Goal: Task Accomplishment & Management: Use online tool/utility

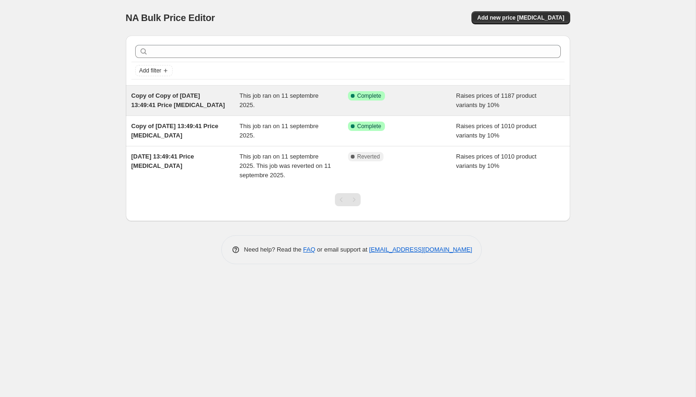
click at [299, 95] on span "This job ran on 11 septembre 2025." at bounding box center [279, 100] width 79 height 16
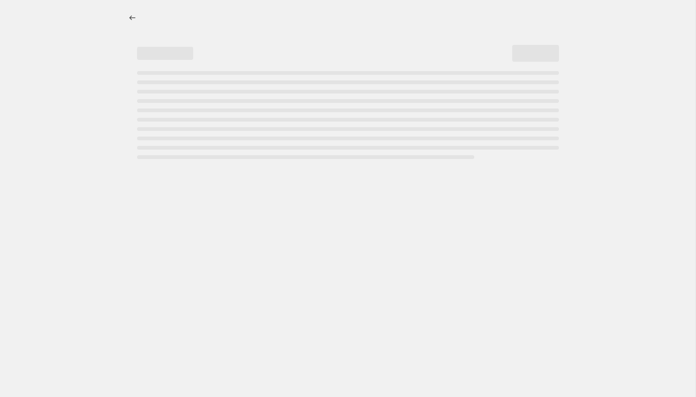
select select "percentage"
select select "no_change"
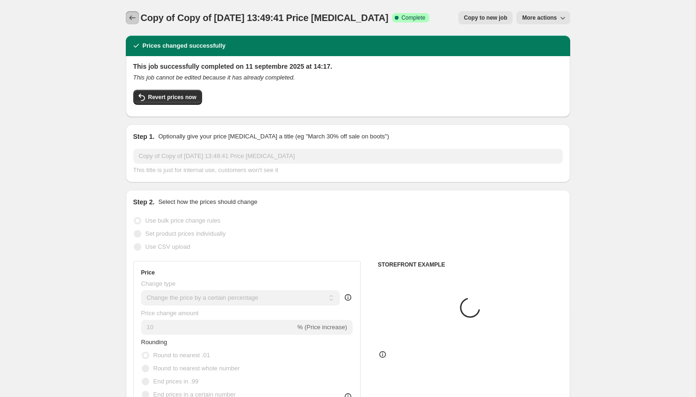
click at [130, 15] on icon "Price change jobs" at bounding box center [132, 17] width 9 height 9
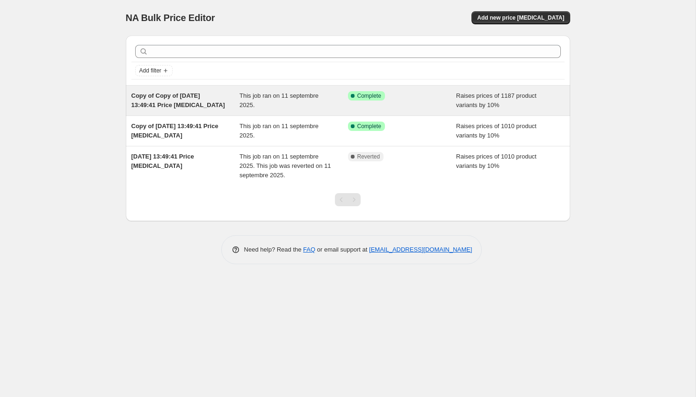
click at [314, 106] on div "This job ran on 11 septembre 2025." at bounding box center [294, 100] width 109 height 19
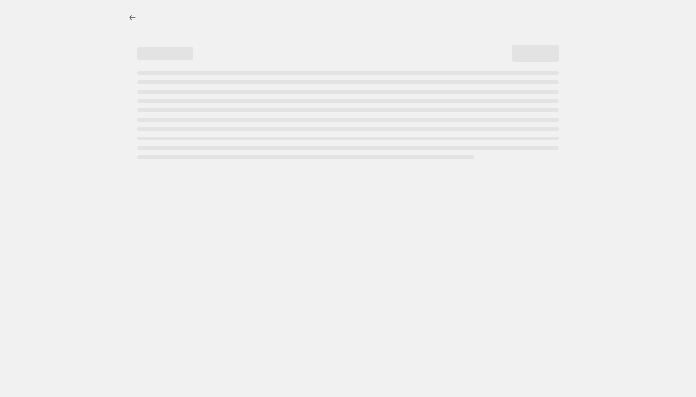
select select "percentage"
select select "no_change"
select select "collection"
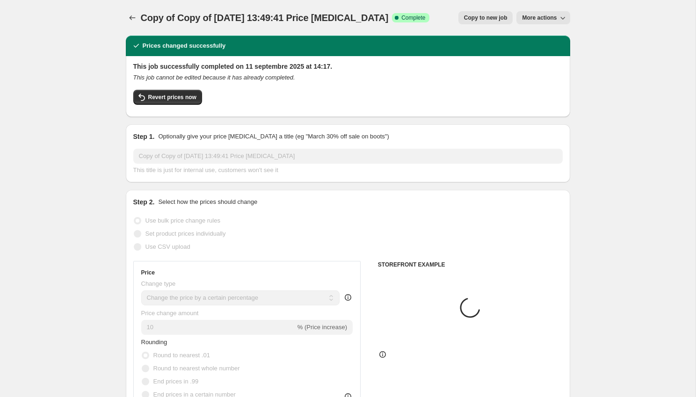
click at [553, 18] on span "More actions" at bounding box center [539, 17] width 35 height 7
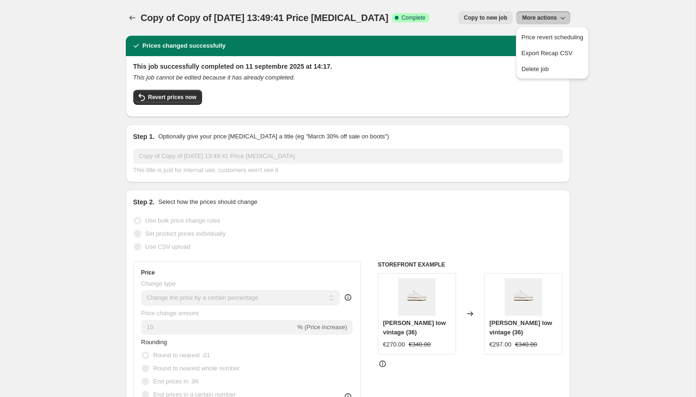
click at [491, 10] on div "Copy of Copy of [DATE] 13:49:41 Price [MEDICAL_DATA]. This page is ready Copy o…" at bounding box center [348, 18] width 445 height 36
click at [489, 14] on button "Copy to new job" at bounding box center [486, 17] width 55 height 13
select select "percentage"
select select "no_change"
select select "collection"
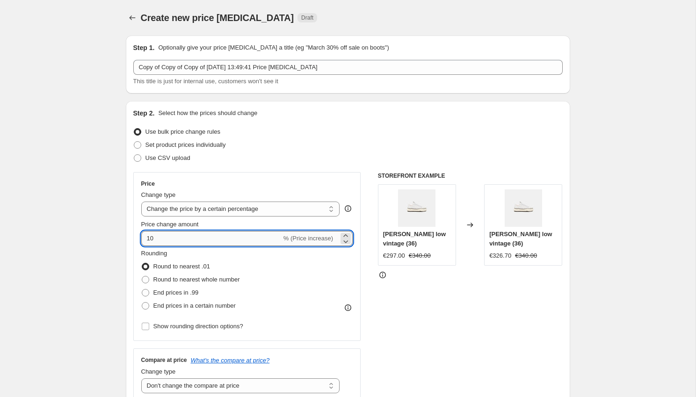
click at [224, 242] on input "10" at bounding box center [211, 238] width 140 height 15
type input "1"
type input "5"
click at [152, 294] on label "End prices in .99" at bounding box center [170, 292] width 58 height 13
click at [142, 290] on input "End prices in .99" at bounding box center [142, 289] width 0 height 0
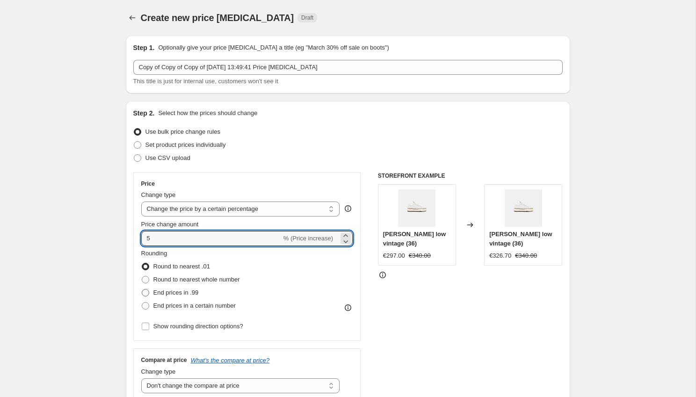
radio input "true"
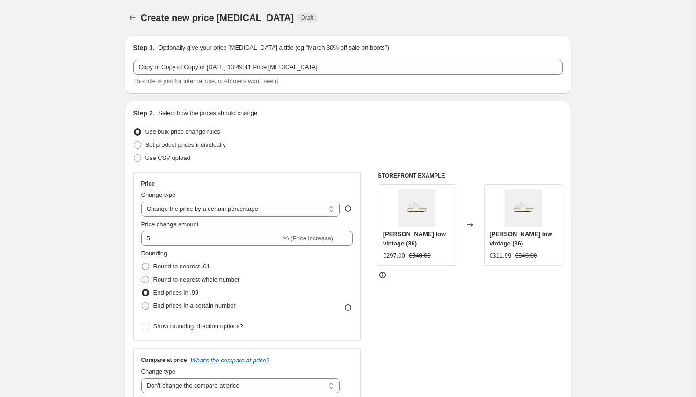
click at [148, 268] on span at bounding box center [145, 266] width 7 height 7
click at [142, 263] on input "Round to nearest .01" at bounding box center [142, 263] width 0 height 0
radio input "true"
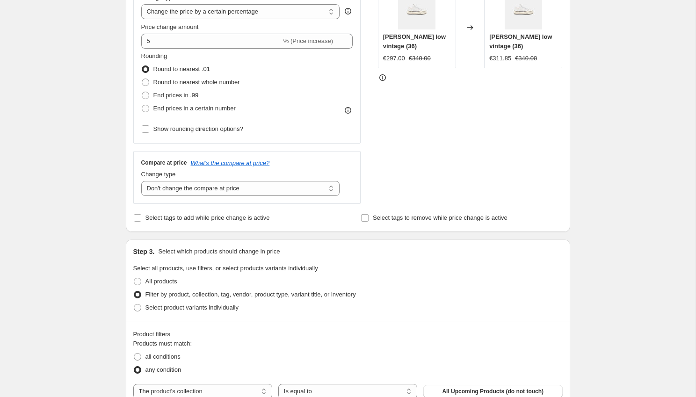
scroll to position [177, 0]
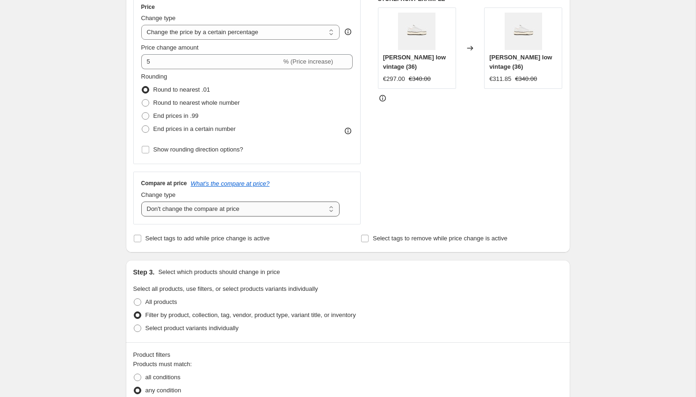
click at [243, 211] on select "Change the compare at price to the current price (sale) Change the compare at p…" at bounding box center [240, 209] width 199 height 15
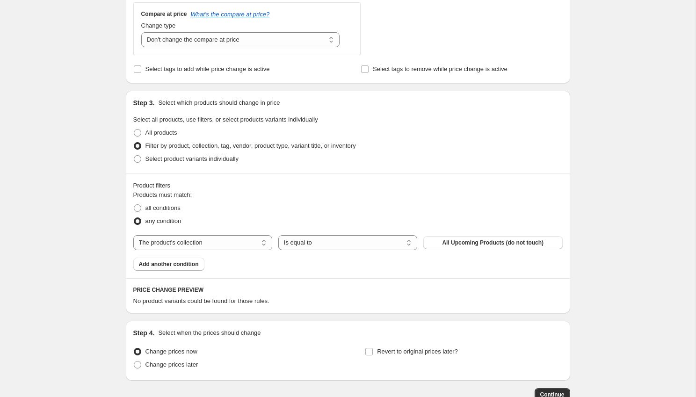
scroll to position [345, 0]
click at [454, 246] on span "All Upcoming Products (do not touch)" at bounding box center [493, 243] width 102 height 7
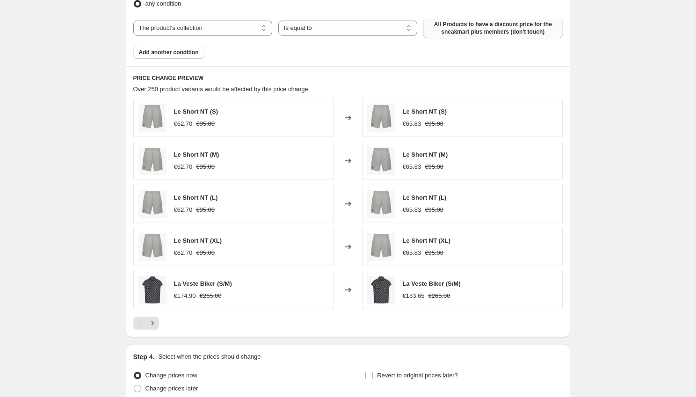
scroll to position [649, 0]
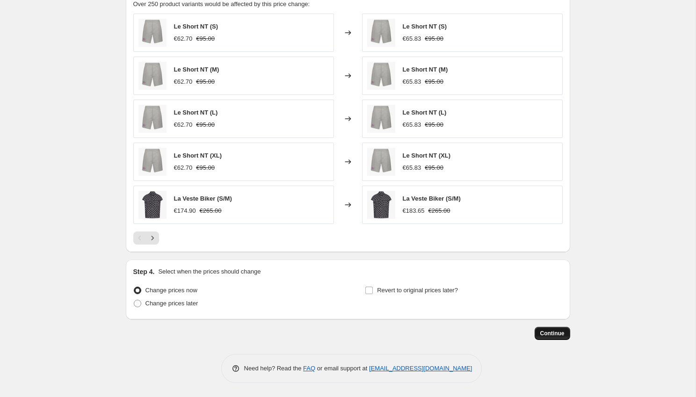
click at [562, 333] on span "Continue" at bounding box center [552, 333] width 24 height 7
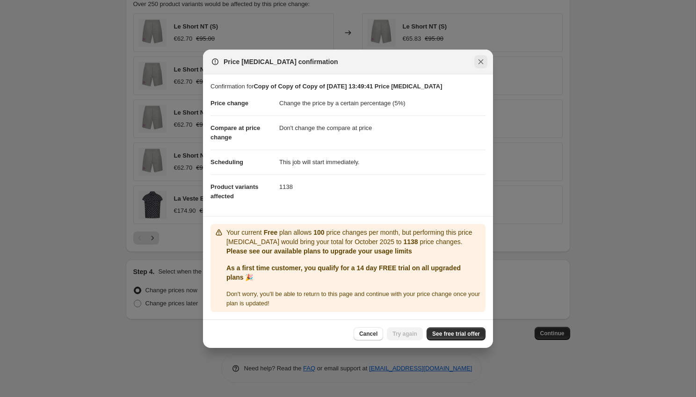
click at [481, 66] on button "Close" at bounding box center [480, 61] width 13 height 13
